Goal: Information Seeking & Learning: Check status

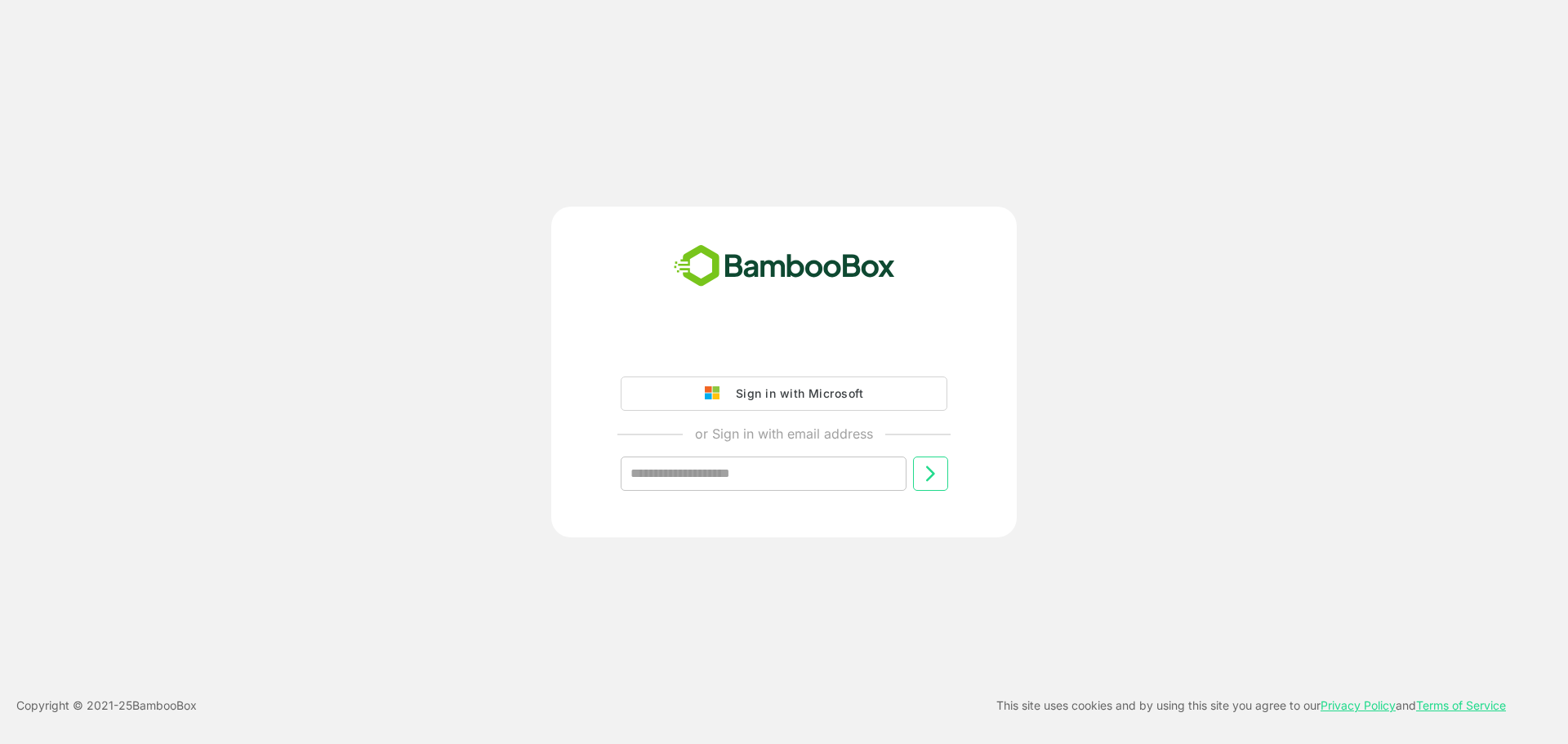
click at [757, 404] on div "Sign in with Microsoft" at bounding box center [796, 394] width 136 height 21
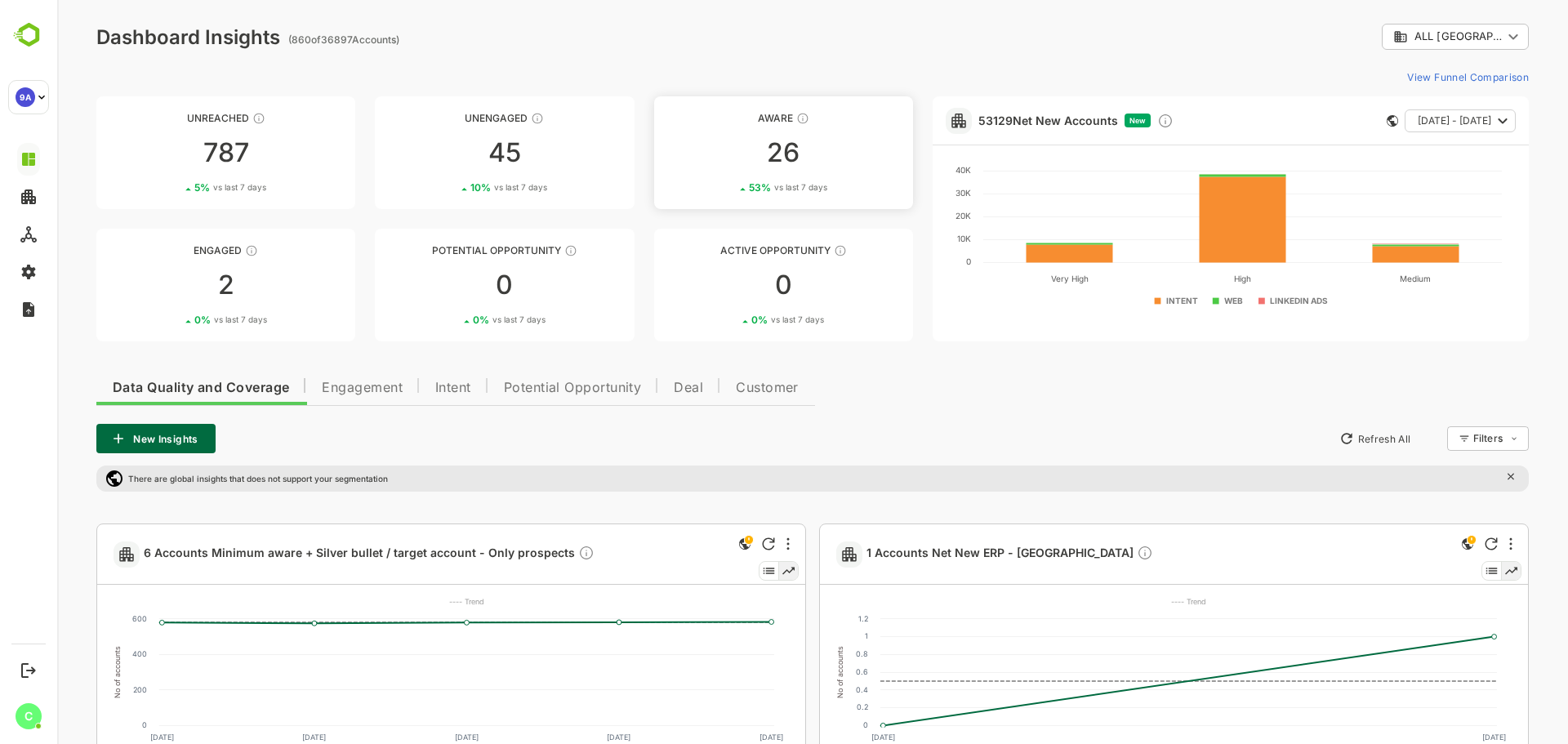
click at [858, 168] on link "Aware 26 53 % vs last 7 days" at bounding box center [784, 153] width 259 height 113
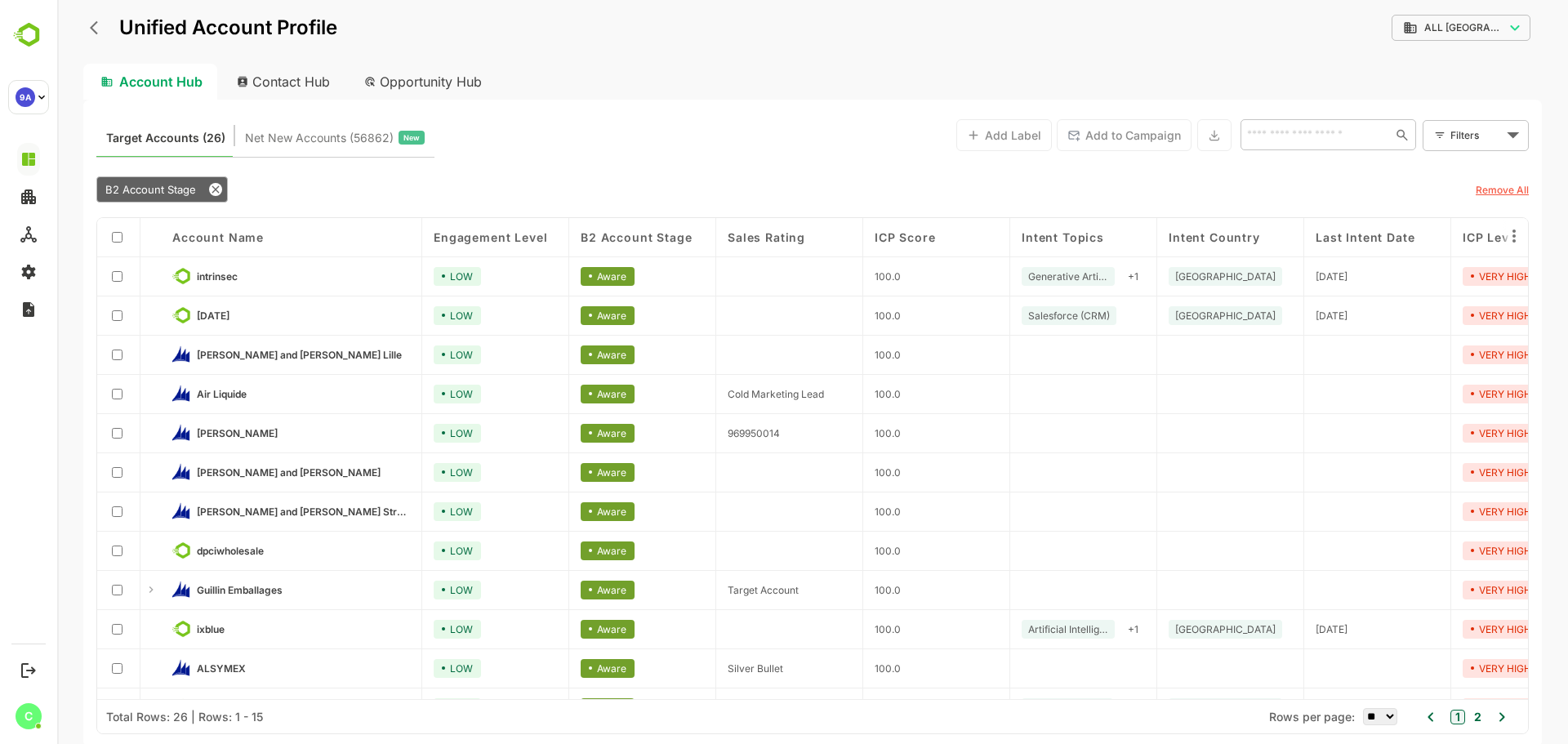
click at [93, 29] on icon "back" at bounding box center [94, 28] width 8 height 14
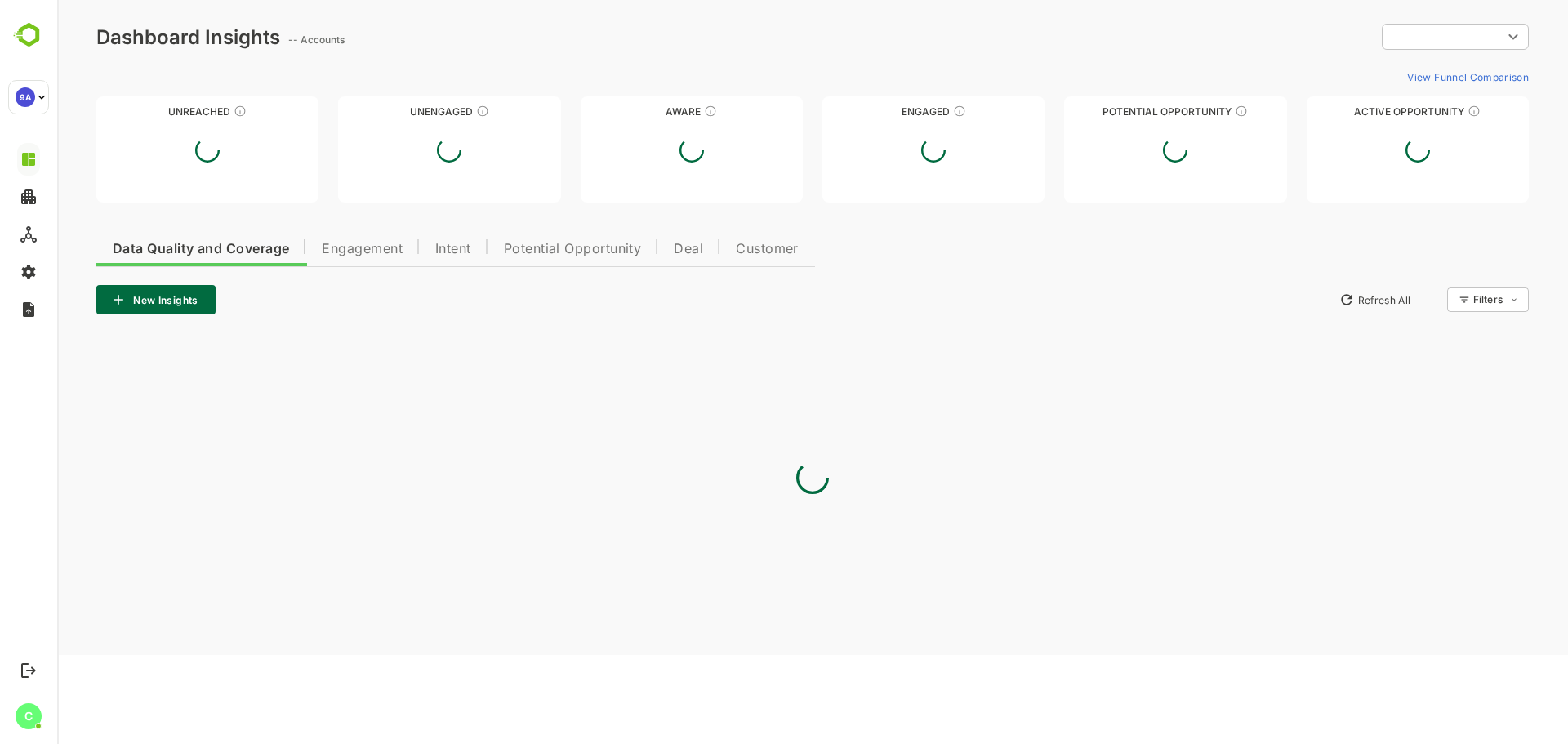
type input "**********"
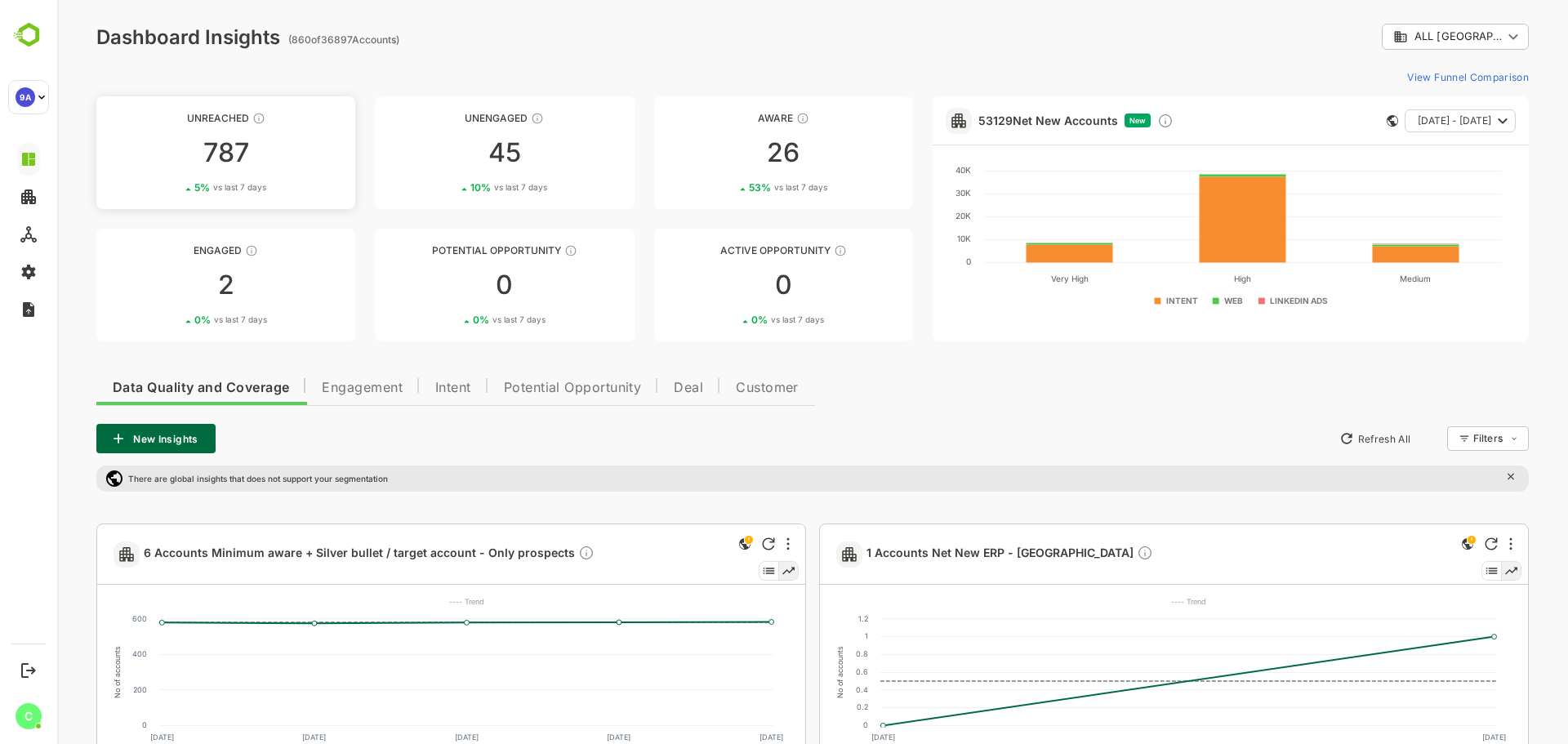
click at [332, 170] on link "Unreached 787 5 % vs last 7 days" at bounding box center [226, 153] width 259 height 113
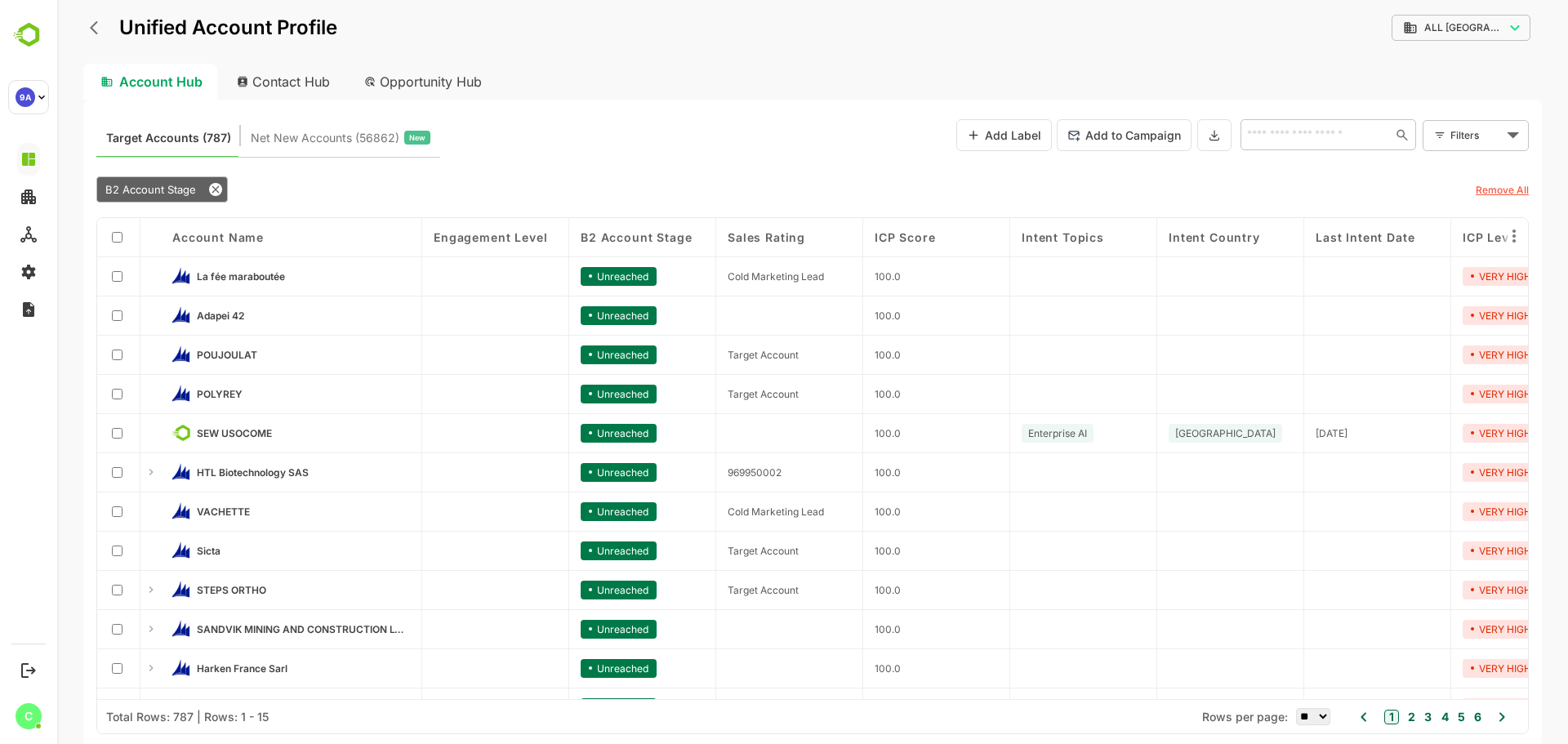
click at [1446, 133] on div "Filters ​" at bounding box center [1476, 136] width 106 height 31
click at [1028, 138] on button "Add Label" at bounding box center [1004, 135] width 96 height 32
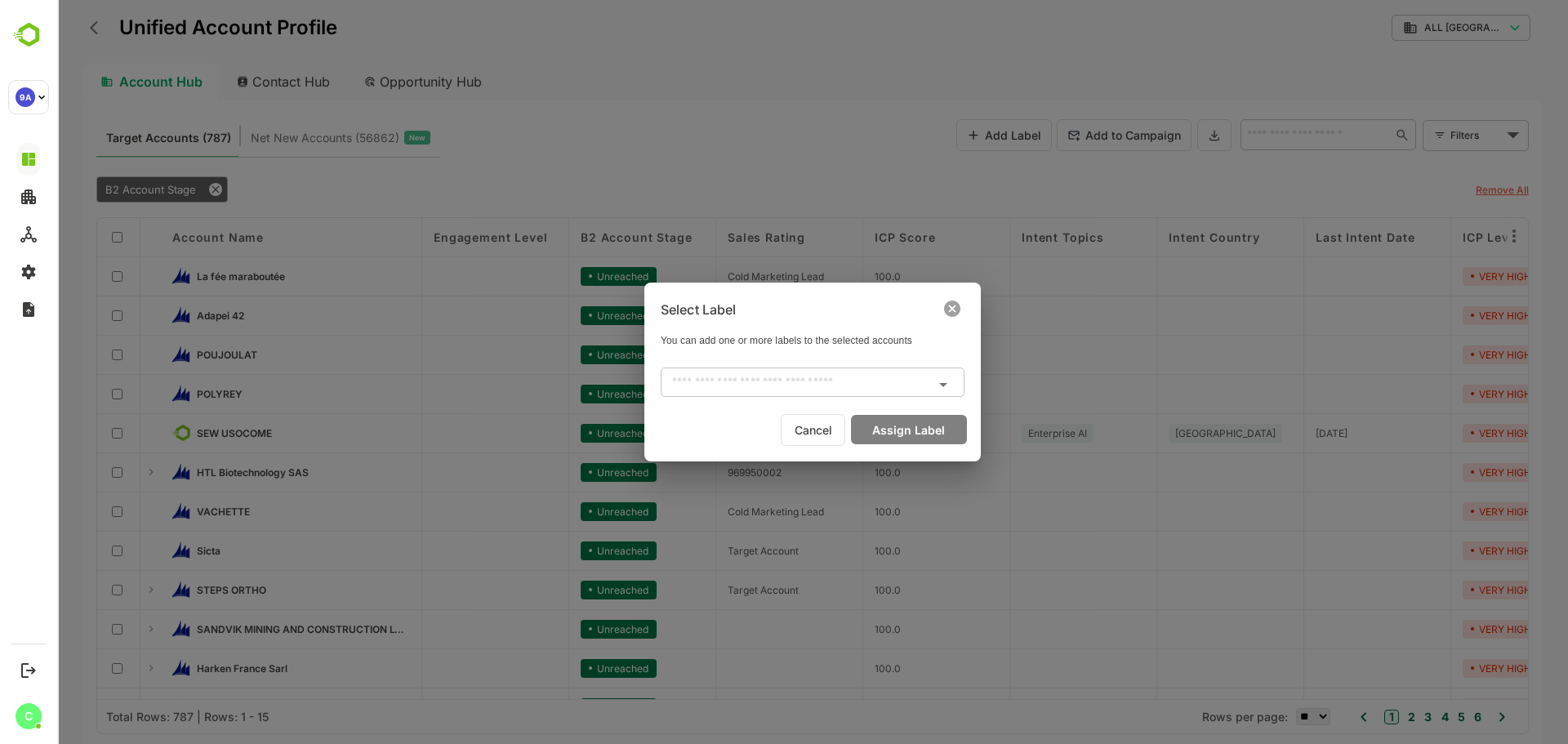
click at [859, 370] on div "​" at bounding box center [812, 382] width 304 height 29
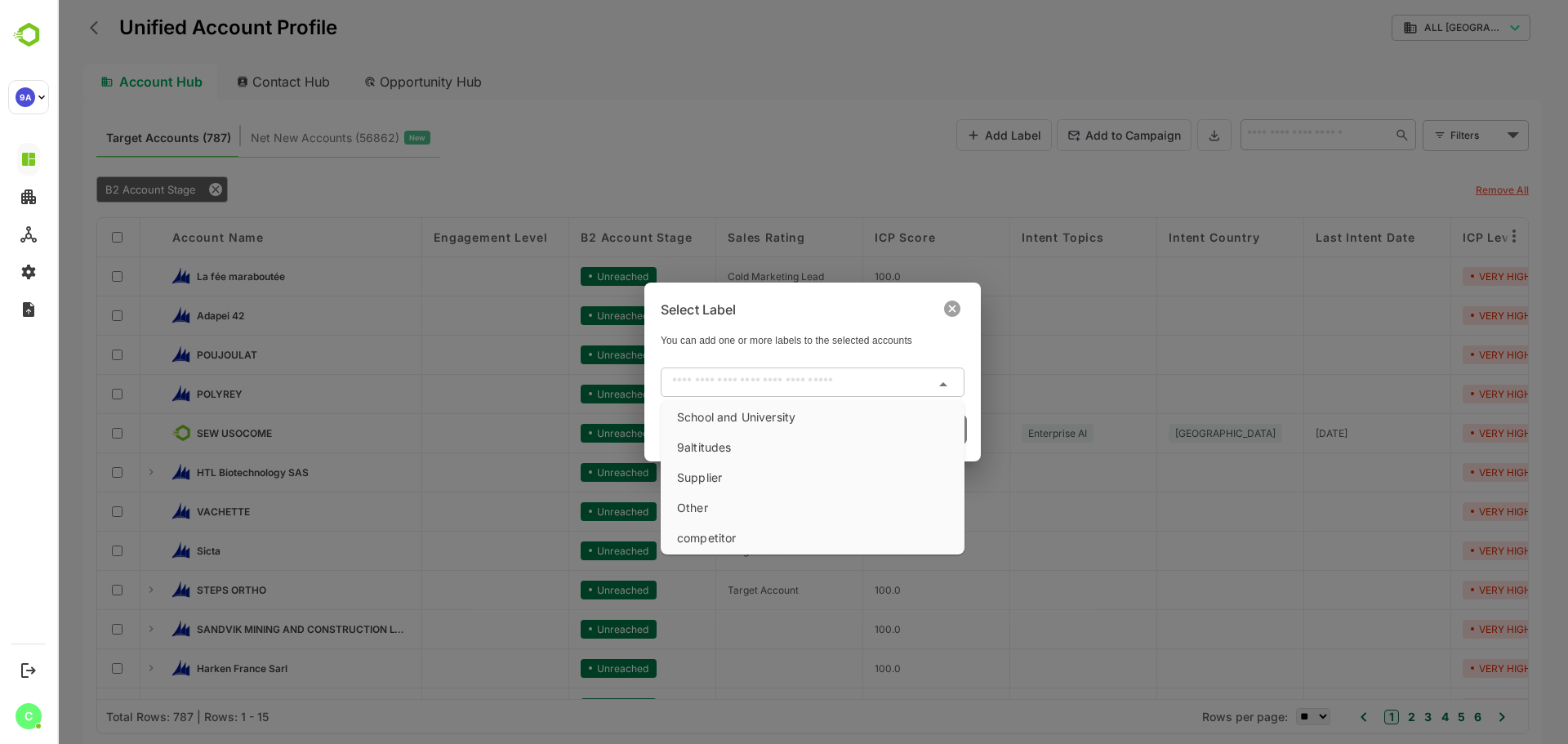
click at [955, 308] on icon at bounding box center [952, 309] width 16 height 16
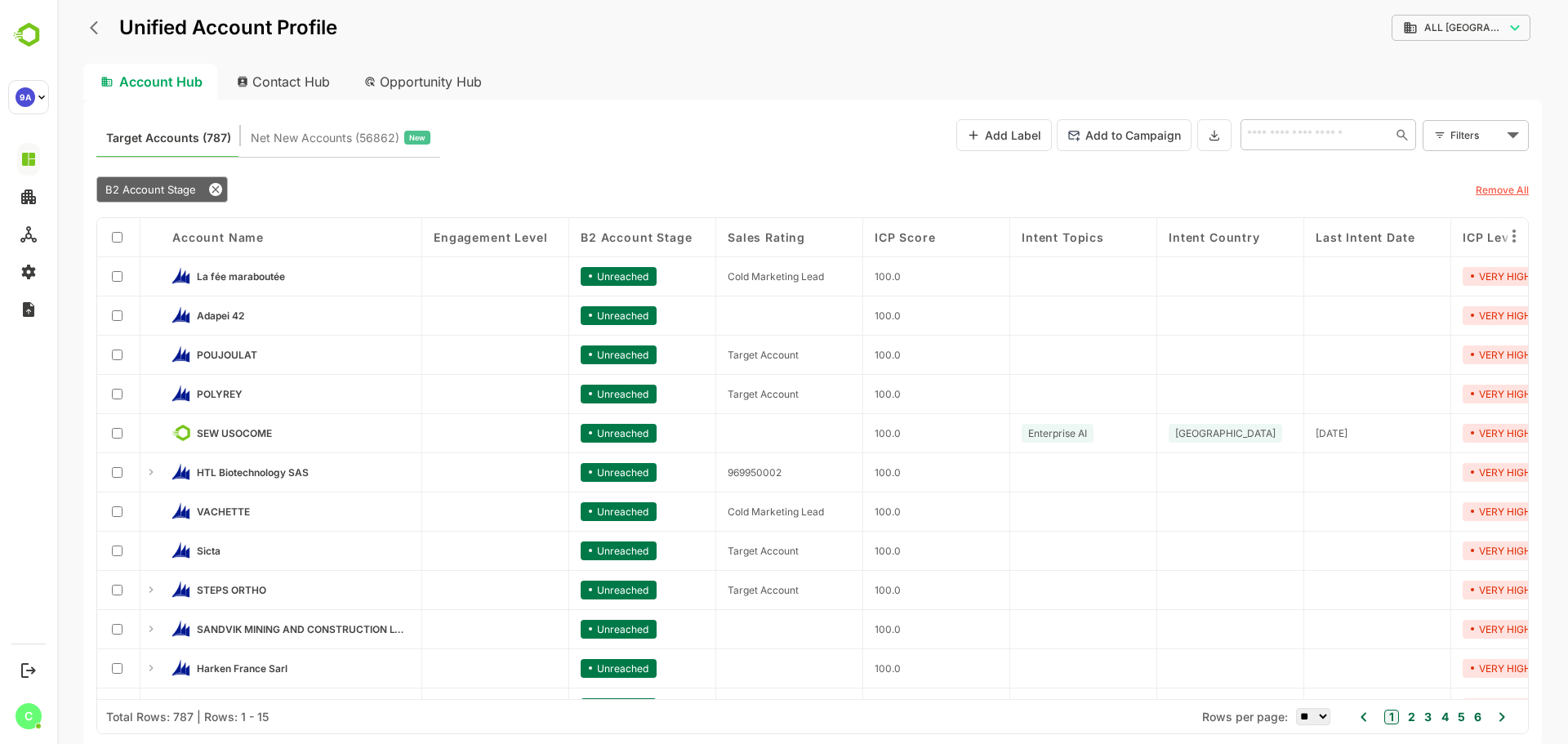
click at [295, 129] on span "Net New Accounts ( 56862 )" at bounding box center [325, 138] width 149 height 21
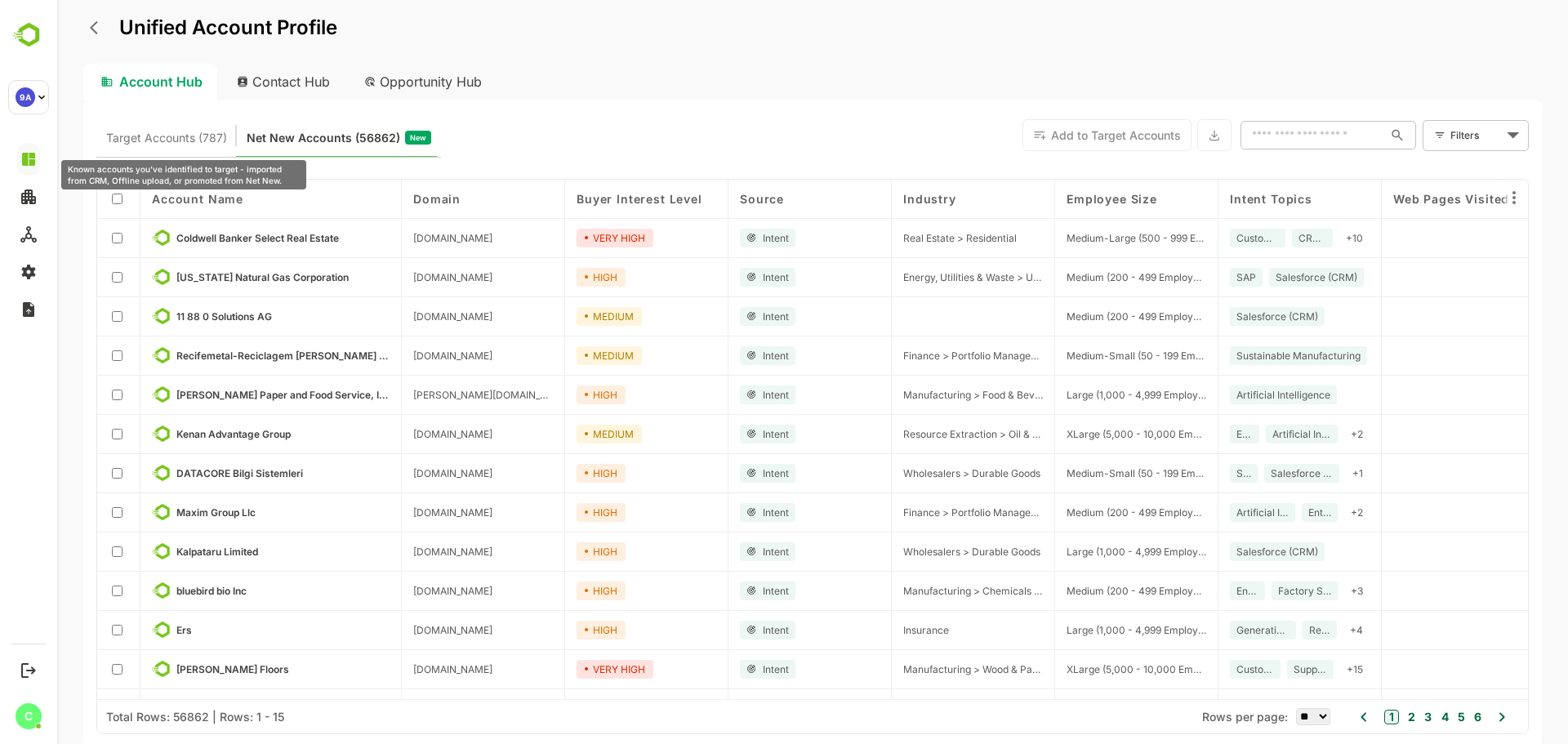
click at [186, 148] on span "Target Accounts (787)" at bounding box center [167, 138] width 121 height 21
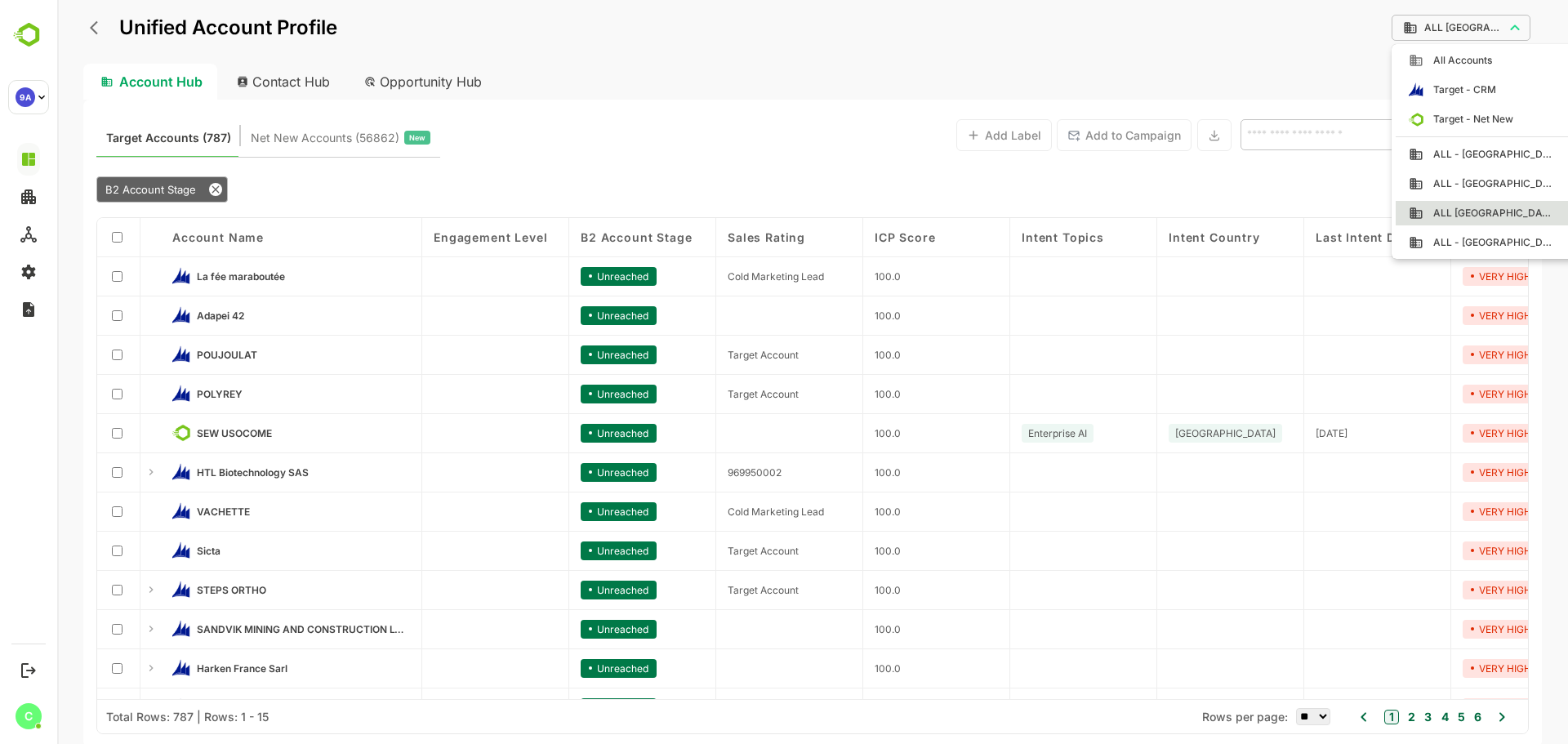
click at [97, 31] on div at bounding box center [812, 372] width 1511 height 744
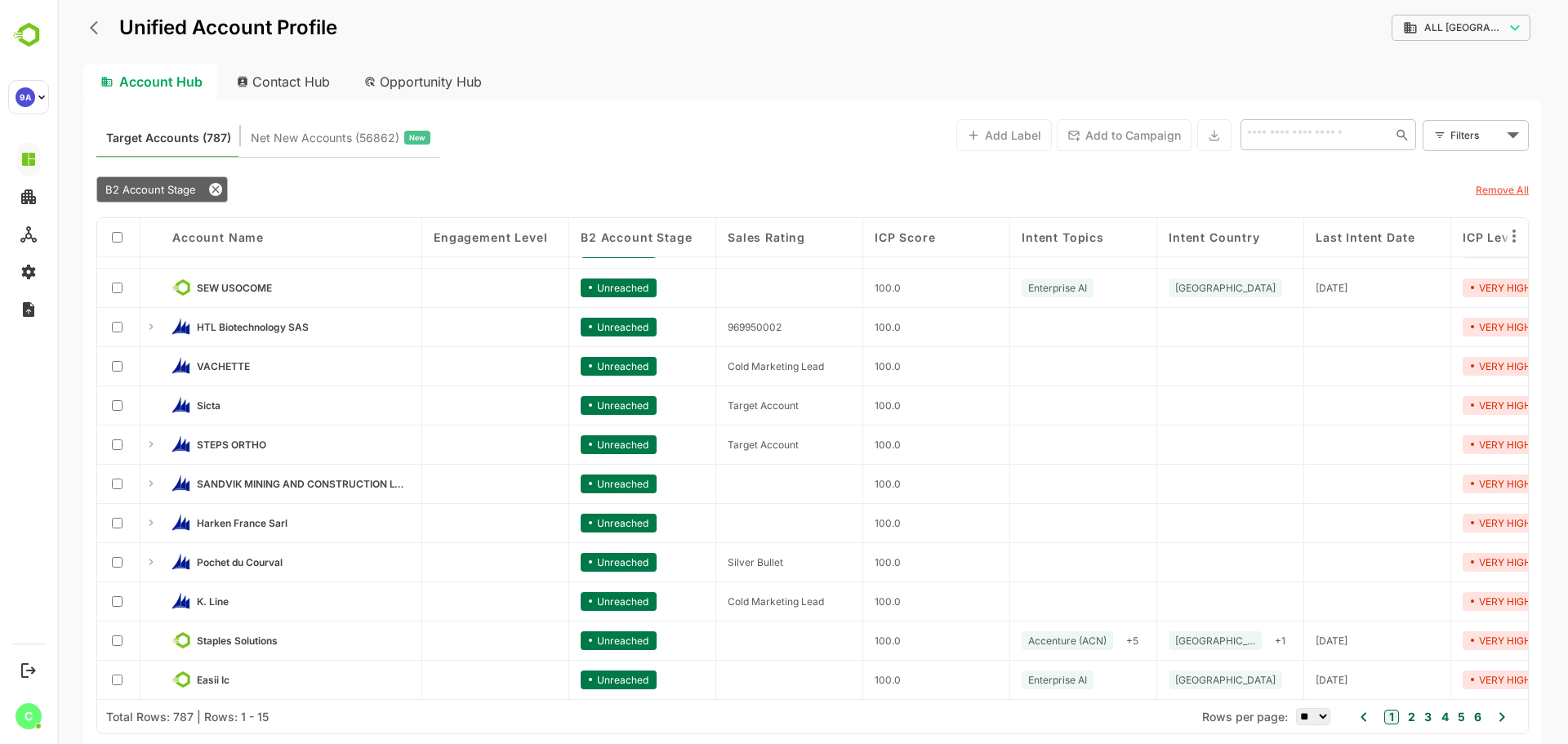
scroll to position [150, 0]
